Goal: Book appointment/travel/reservation

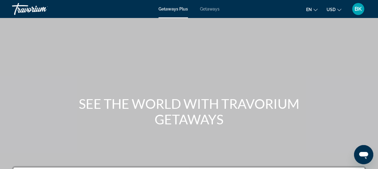
click at [209, 9] on span "Getaways" at bounding box center [210, 9] width 20 height 5
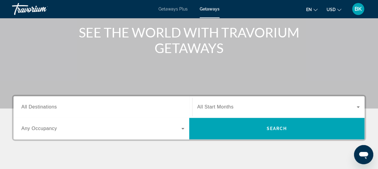
scroll to position [72, 0]
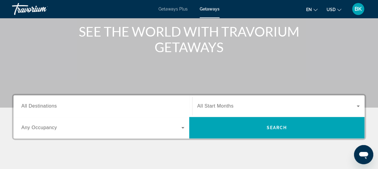
click at [70, 102] on div "Search widget" at bounding box center [102, 106] width 163 height 17
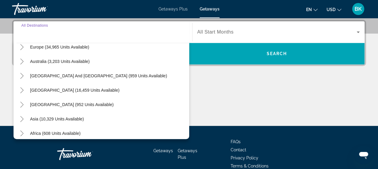
scroll to position [79, 0]
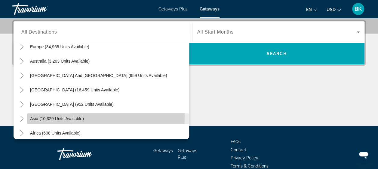
click at [51, 117] on span "Asia (10,329 units available)" at bounding box center [57, 119] width 54 height 5
type input "**********"
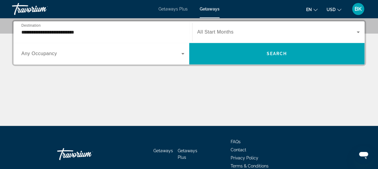
click at [232, 35] on span "All Start Months" at bounding box center [215, 31] width 36 height 5
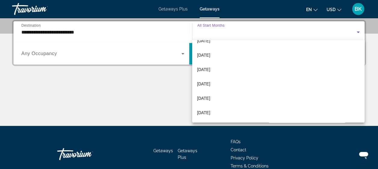
scroll to position [37, 0]
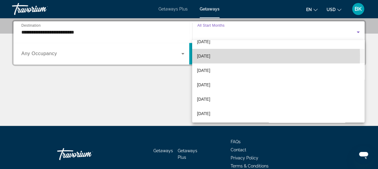
click at [210, 56] on span "[DATE]" at bounding box center [203, 56] width 13 height 7
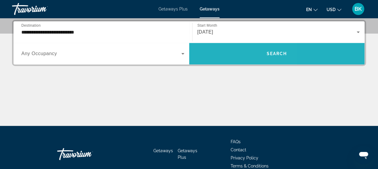
click at [255, 59] on span "Search widget" at bounding box center [276, 54] width 175 height 14
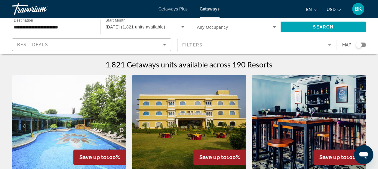
click at [209, 45] on mat-form-field "Filters" at bounding box center [256, 45] width 159 height 13
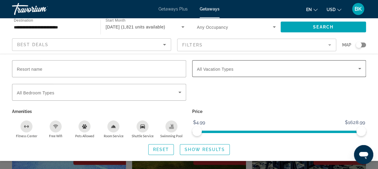
click at [205, 68] on span "All Vacation Types" at bounding box center [215, 69] width 37 height 5
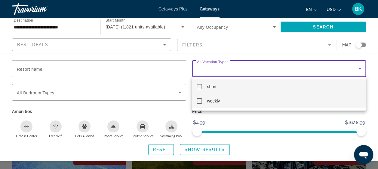
click at [209, 102] on span "weekly" at bounding box center [213, 101] width 13 height 7
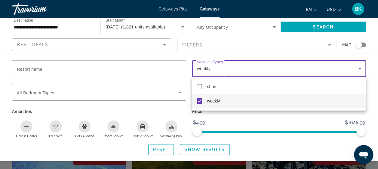
click at [206, 150] on div at bounding box center [189, 84] width 378 height 169
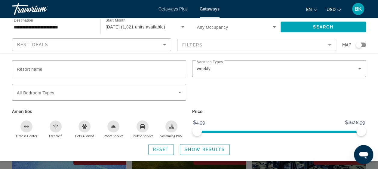
click at [206, 150] on span "Show Results" at bounding box center [204, 150] width 40 height 5
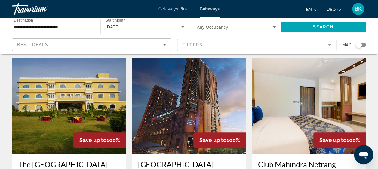
scroll to position [26, 0]
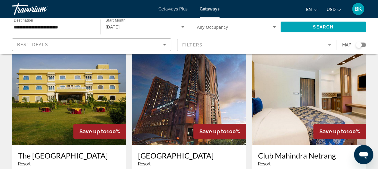
click at [192, 105] on img "Main content" at bounding box center [189, 97] width 114 height 96
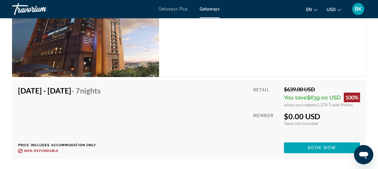
scroll to position [1146, 0]
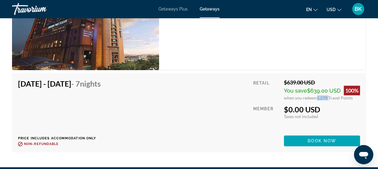
drag, startPoint x: 316, startPoint y: 99, endPoint x: 326, endPoint y: 98, distance: 10.8
click at [326, 98] on span "1,278 Travel Points" at bounding box center [335, 98] width 36 height 5
drag, startPoint x: 326, startPoint y: 98, endPoint x: 329, endPoint y: 118, distance: 20.0
click at [329, 118] on div "Taxes included Taxes not included" at bounding box center [322, 116] width 76 height 5
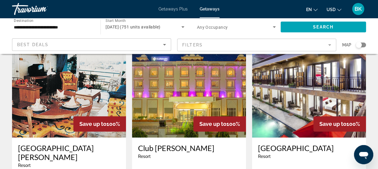
scroll to position [251, 0]
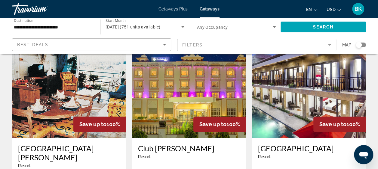
click at [287, 85] on img "Main content" at bounding box center [309, 90] width 114 height 96
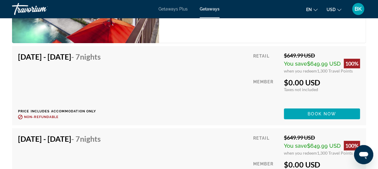
scroll to position [1096, 0]
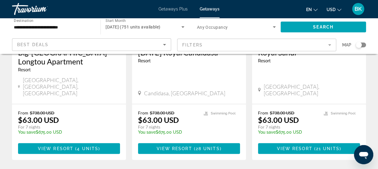
scroll to position [794, 0]
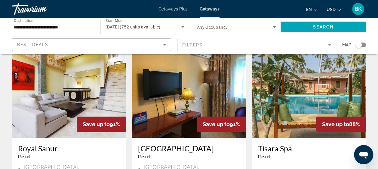
scroll to position [25, 0]
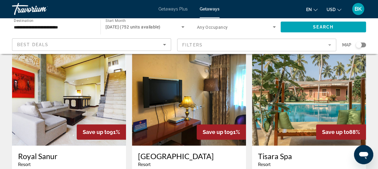
click at [309, 88] on img "Main content" at bounding box center [309, 98] width 114 height 96
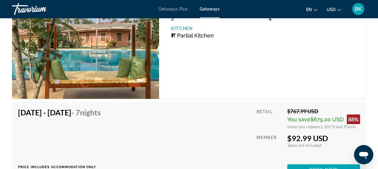
scroll to position [1184, 0]
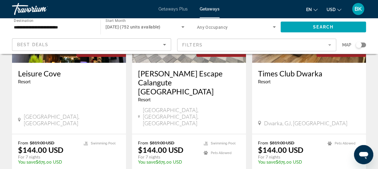
scroll to position [759, 0]
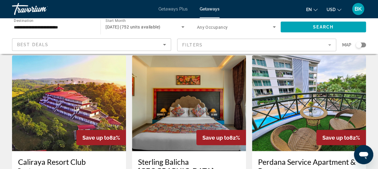
scroll to position [459, 0]
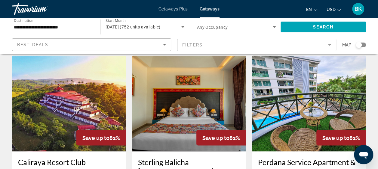
click at [104, 97] on img "Main content" at bounding box center [69, 104] width 114 height 96
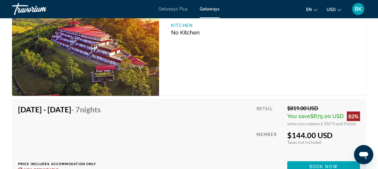
scroll to position [1066, 0]
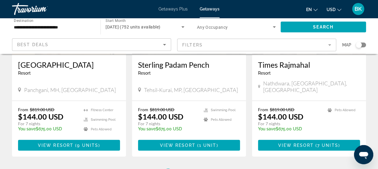
scroll to position [781, 0]
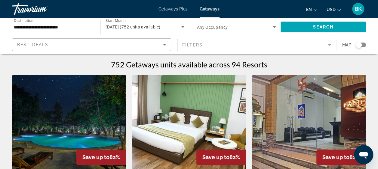
click at [36, 29] on input "**********" at bounding box center [53, 27] width 79 height 7
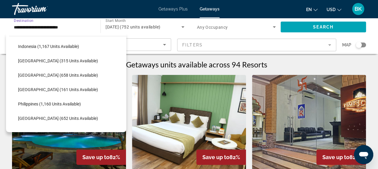
scroll to position [219, 0]
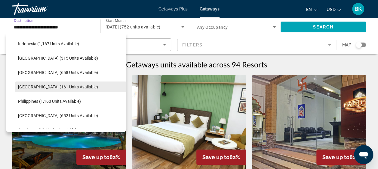
click at [32, 91] on span "Search widget" at bounding box center [70, 87] width 111 height 14
type input "**********"
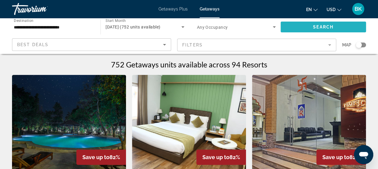
click at [299, 29] on span "Search widget" at bounding box center [322, 27] width 85 height 14
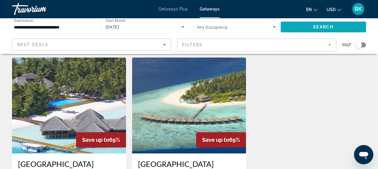
scroll to position [17, 0]
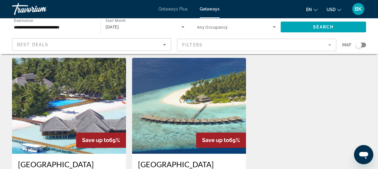
click at [93, 100] on img "Main content" at bounding box center [69, 106] width 114 height 96
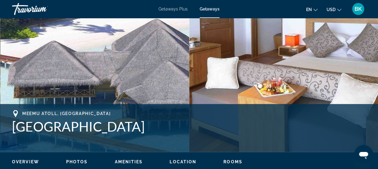
scroll to position [157, 0]
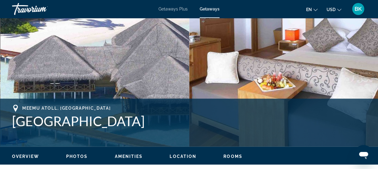
drag, startPoint x: 163, startPoint y: 119, endPoint x: 15, endPoint y: 124, distance: 147.9
click at [15, 124] on h1 "[GEOGRAPHIC_DATA]" at bounding box center [189, 122] width 354 height 16
drag, startPoint x: 15, startPoint y: 124, endPoint x: 41, endPoint y: 124, distance: 25.5
copy h1 "[GEOGRAPHIC_DATA]"
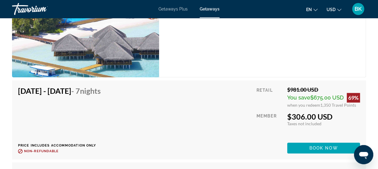
scroll to position [1363, 0]
